Goal: Information Seeking & Learning: Learn about a topic

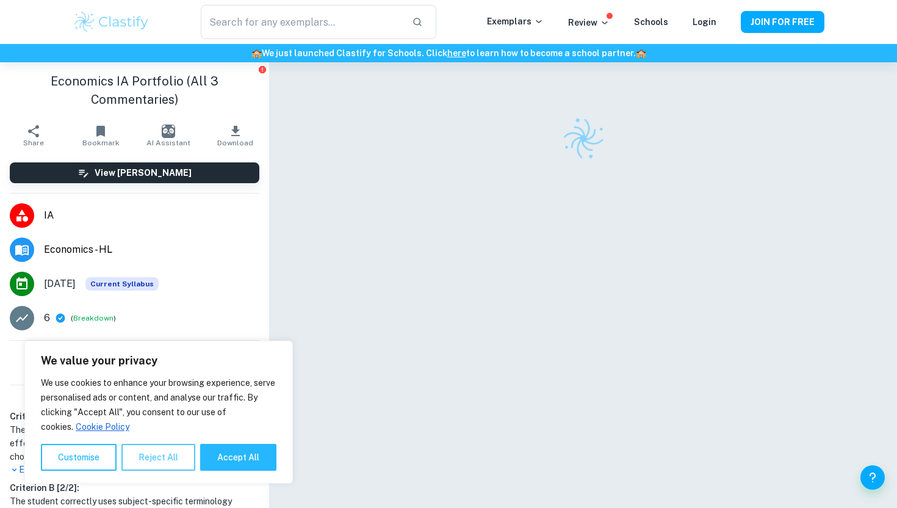
scroll to position [130, 0]
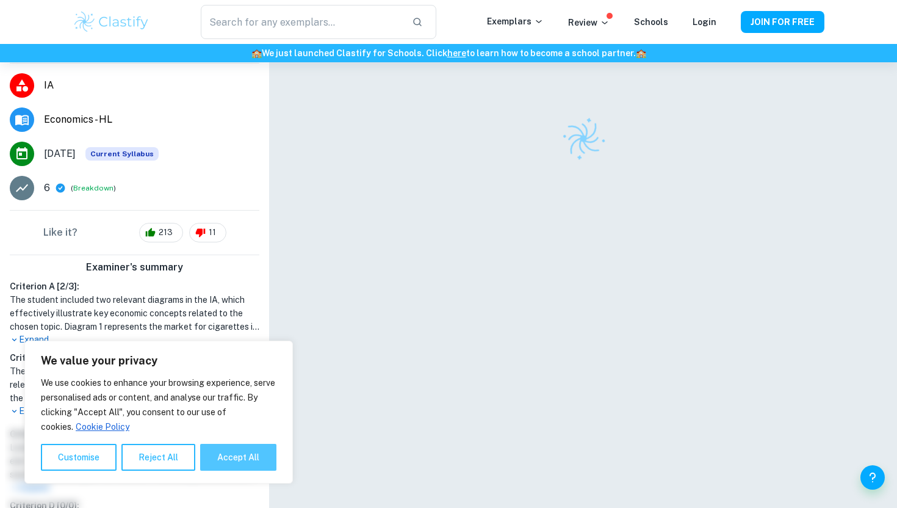
click at [231, 452] on button "Accept All" at bounding box center [238, 457] width 76 height 27
checkbox input "true"
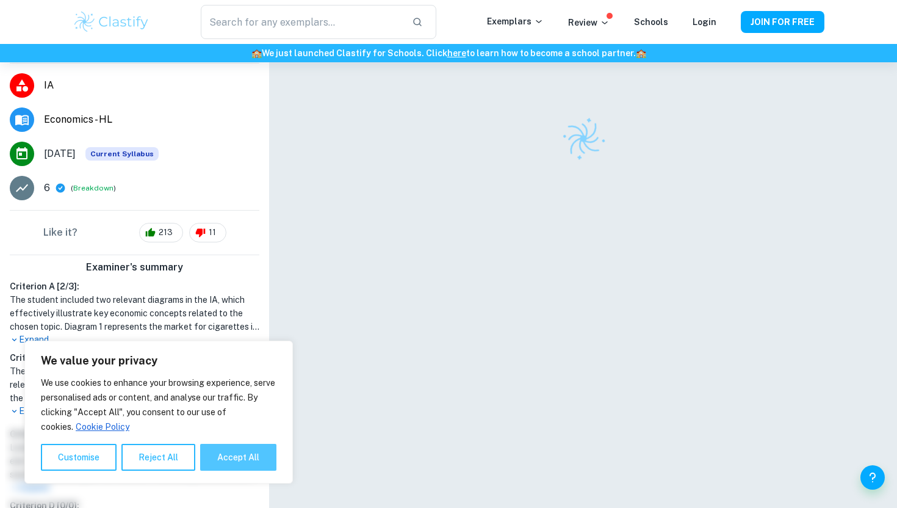
checkbox input "true"
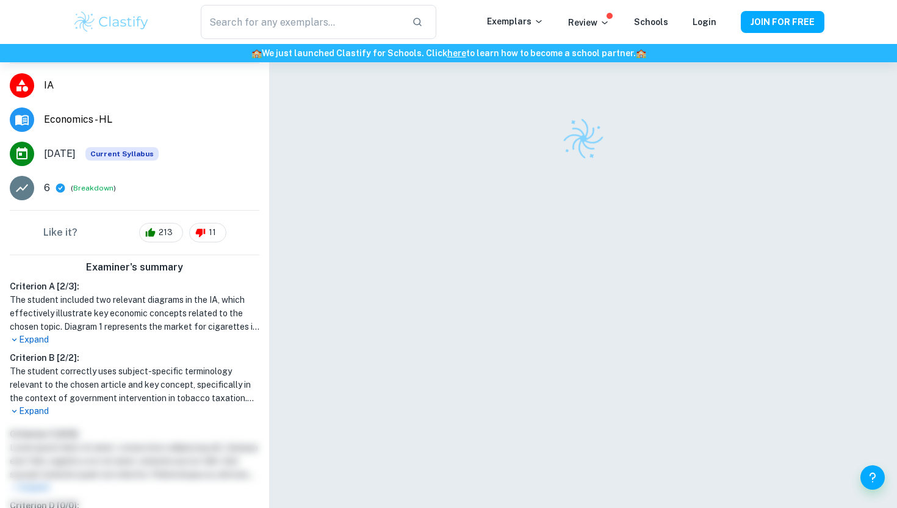
click at [41, 344] on p "Expand" at bounding box center [135, 339] width 250 height 13
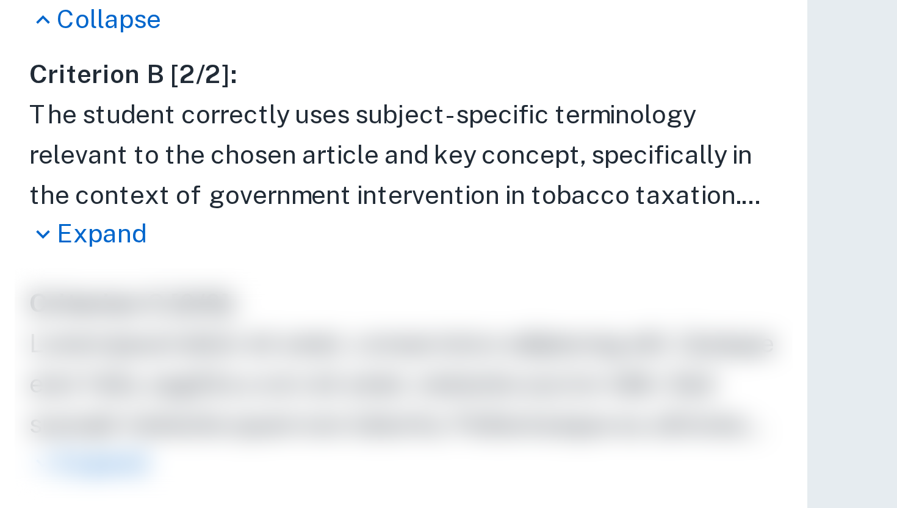
scroll to position [377, 0]
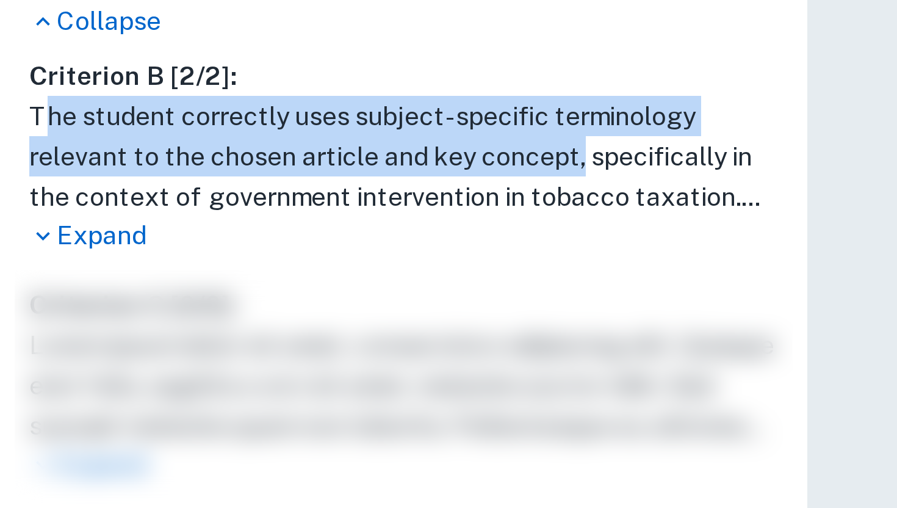
drag, startPoint x: 193, startPoint y: 231, endPoint x: 13, endPoint y: 220, distance: 180.4
click at [13, 220] on h1 "The student correctly uses subject-specific terminology relevant to the chosen …" at bounding box center [135, 232] width 250 height 40
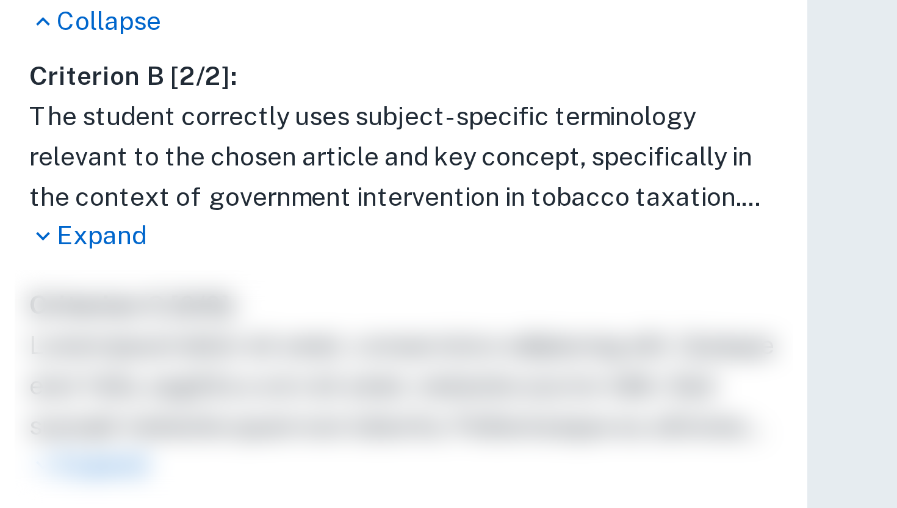
click at [13, 220] on h1 "The student correctly uses subject-specific terminology relevant to the chosen …" at bounding box center [135, 232] width 250 height 40
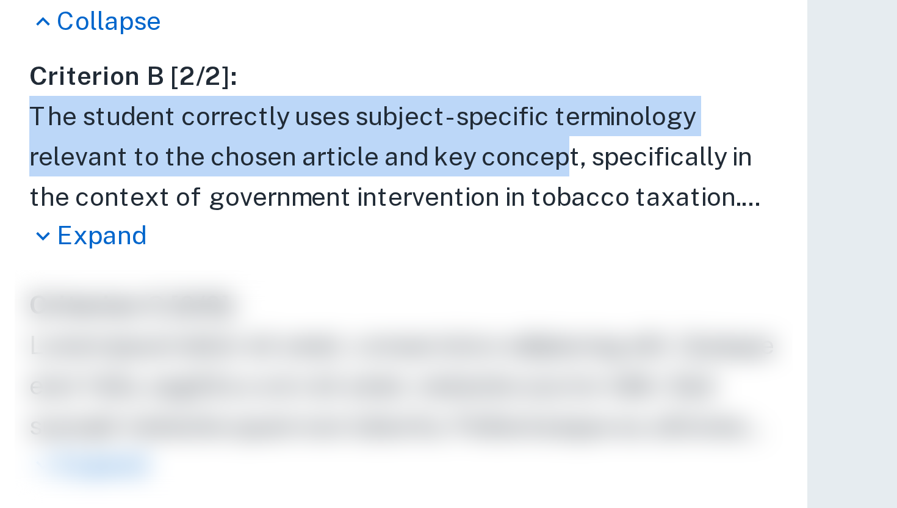
drag, startPoint x: 9, startPoint y: 219, endPoint x: 190, endPoint y: 232, distance: 181.1
click at [190, 232] on h1 "The student correctly uses subject-specific terminology relevant to the chosen …" at bounding box center [135, 232] width 250 height 40
copy h1 "The student correctly uses subject-specific terminology relevant to the chosen …"
